Goal: Task Accomplishment & Management: Manage account settings

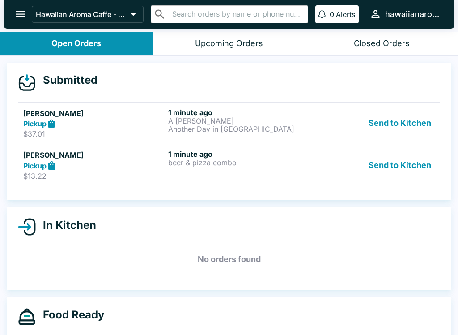
click at [136, 158] on h5 "[PERSON_NAME]" at bounding box center [93, 154] width 141 height 11
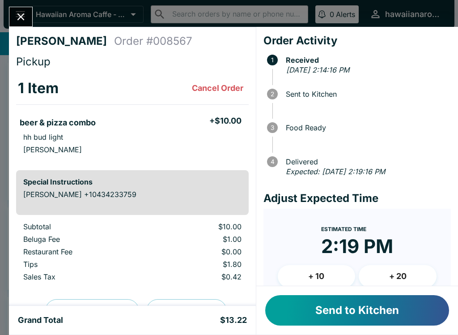
click at [347, 307] on button "Send to Kitchen" at bounding box center [357, 310] width 184 height 30
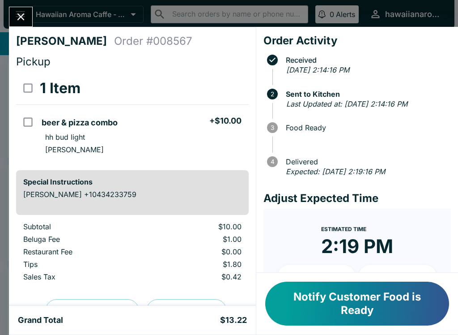
click at [22, 12] on icon "Close" at bounding box center [21, 17] width 12 height 12
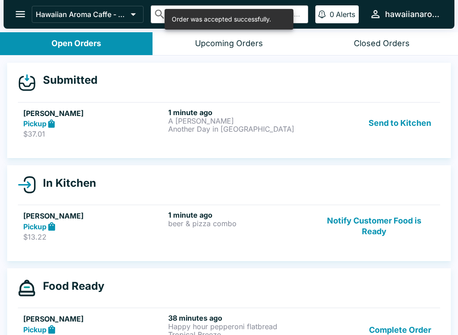
click at [147, 124] on div "Pickup" at bounding box center [93, 124] width 141 height 10
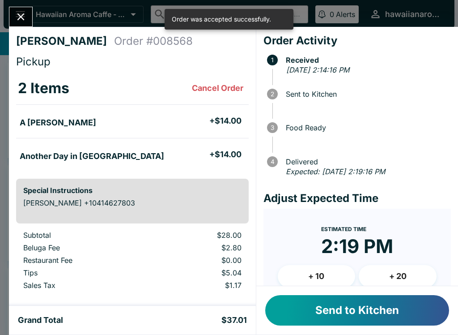
click at [337, 306] on button "Send to Kitchen" at bounding box center [357, 310] width 184 height 30
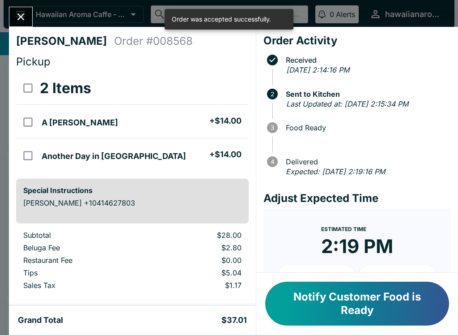
click at [28, 5] on div "[PERSON_NAME] Order # 008568 Pickup 2 Items A [PERSON_NAME] + $14.00 Another Da…" at bounding box center [229, 167] width 458 height 335
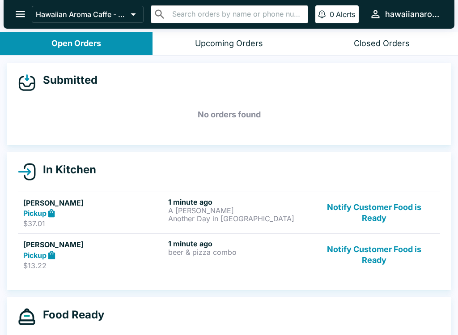
click at [136, 250] on div "Pickup" at bounding box center [93, 255] width 141 height 10
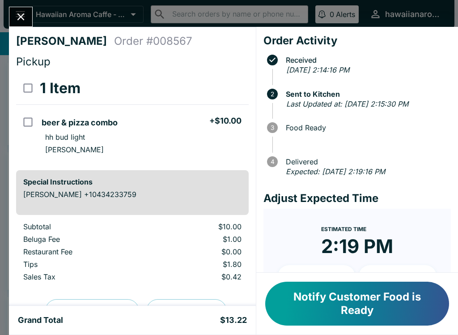
click at [18, 17] on icon "Close" at bounding box center [21, 17] width 12 height 12
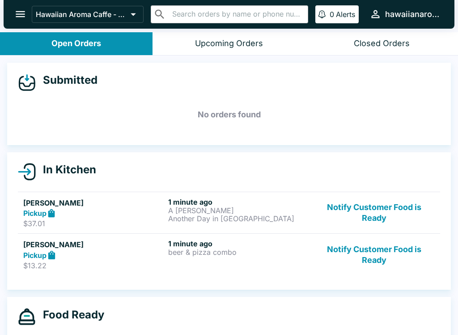
click at [130, 213] on div "Pickup" at bounding box center [93, 213] width 141 height 10
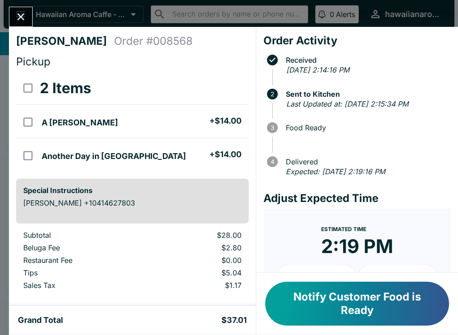
click at [27, 5] on div "[PERSON_NAME] Order # 008568 Pickup 2 Items A [PERSON_NAME] + $14.00 Another Da…" at bounding box center [229, 167] width 458 height 335
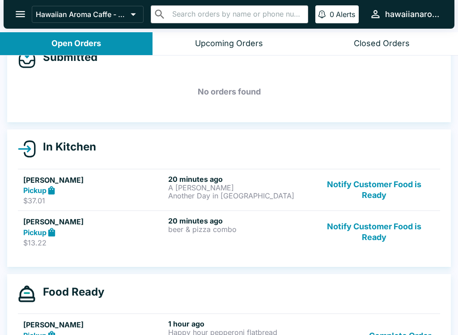
scroll to position [25, 0]
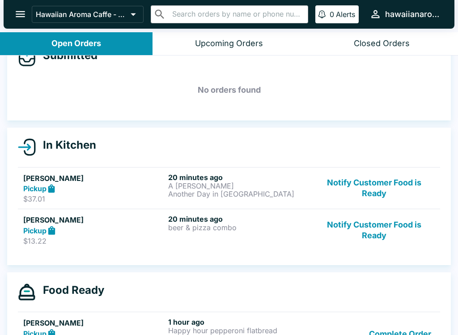
click at [186, 234] on div "20 minutes ago beer & pizza combo" at bounding box center [238, 229] width 141 height 31
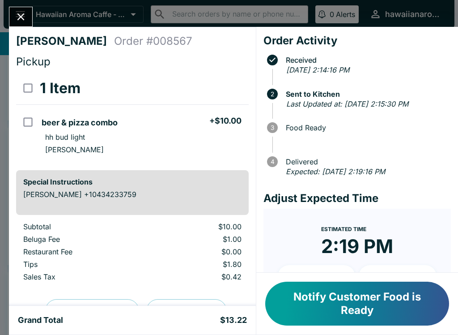
click at [317, 313] on button "Notify Customer Food is Ready" at bounding box center [357, 303] width 184 height 44
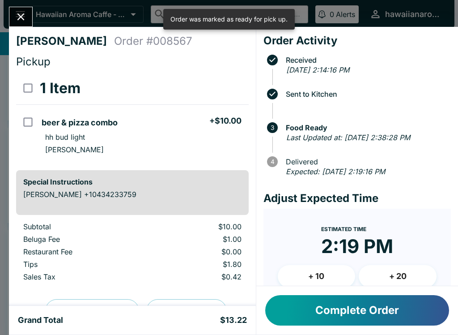
click at [336, 319] on button "Complete Order" at bounding box center [357, 310] width 184 height 30
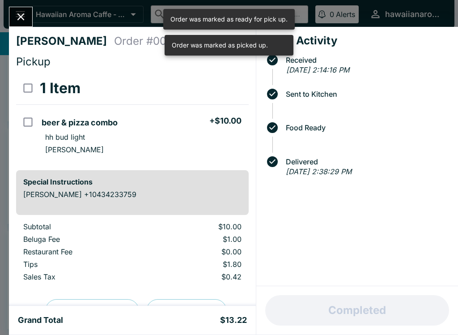
scroll to position [24, 0]
click at [26, 16] on icon "Close" at bounding box center [21, 17] width 12 height 12
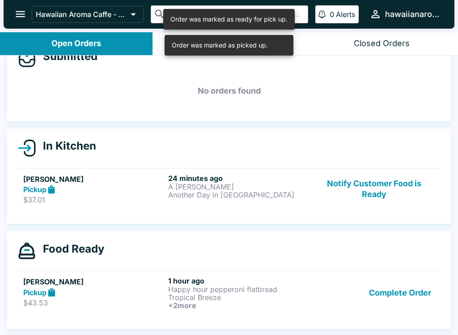
click at [101, 185] on div "Pickup" at bounding box center [93, 189] width 141 height 10
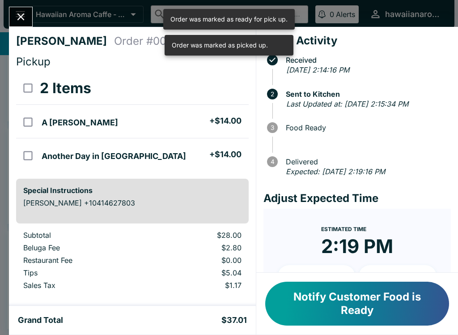
click at [324, 292] on button "Notify Customer Food is Ready" at bounding box center [357, 303] width 184 height 44
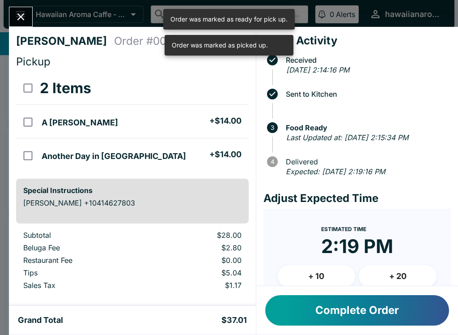
click at [341, 304] on button "Complete Order" at bounding box center [357, 310] width 184 height 30
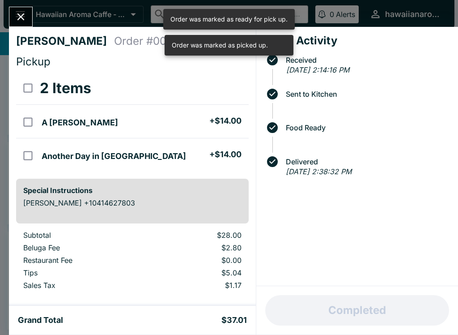
scroll to position [10, 0]
